Goal: Task Accomplishment & Management: Manage account settings

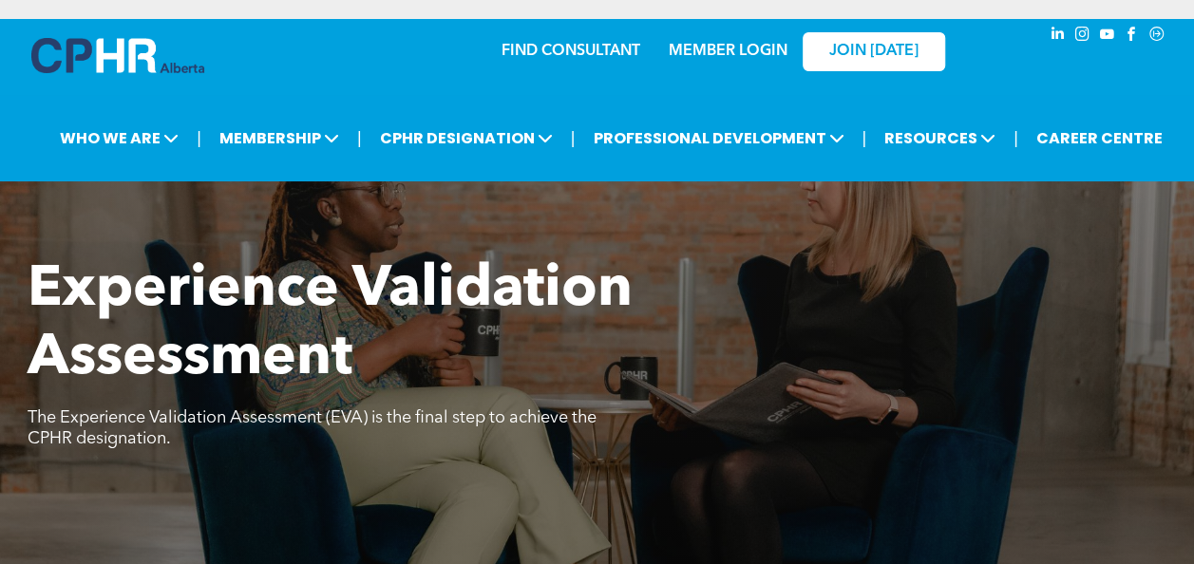
click at [876, 380] on h1 "Experience Validation Assessment" at bounding box center [455, 324] width 855 height 137
click at [735, 55] on link "MEMBER LOGIN" at bounding box center [728, 51] width 119 height 15
click at [743, 63] on div "MEMBER LOGIN" at bounding box center [727, 45] width 123 height 34
click at [738, 47] on link "MEMBER LOGIN" at bounding box center [728, 51] width 119 height 15
